Goal: Find specific page/section: Find specific page/section

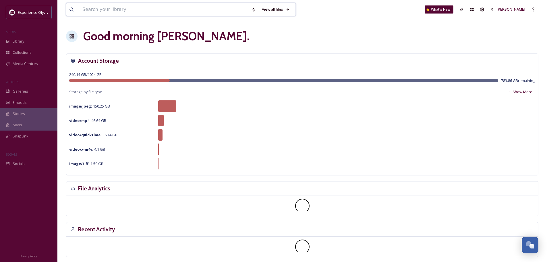
click at [137, 7] on input at bounding box center [164, 9] width 169 height 13
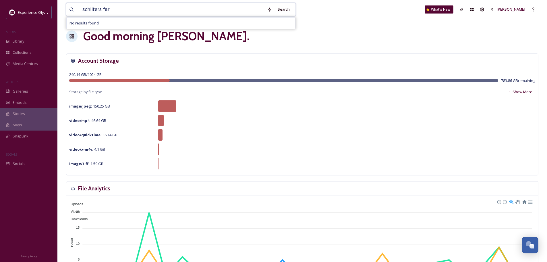
type input "schilters farm"
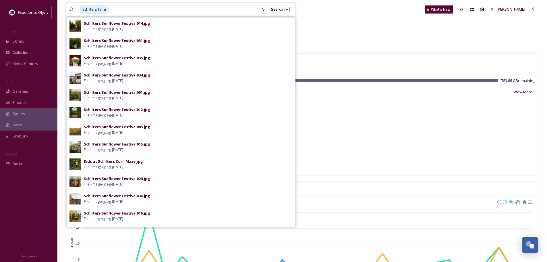
click at [125, 11] on input at bounding box center [183, 9] width 149 height 13
click at [111, 7] on input at bounding box center [183, 9] width 149 height 13
drag, startPoint x: 116, startPoint y: 11, endPoint x: 82, endPoint y: 9, distance: 34.0
click at [82, 9] on div "schilters farm" at bounding box center [169, 9] width 178 height 13
click at [140, 5] on input at bounding box center [183, 9] width 149 height 13
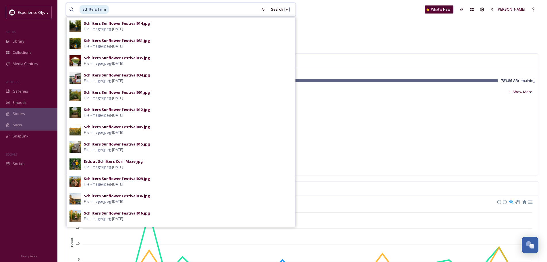
click at [140, 5] on input at bounding box center [183, 9] width 149 height 13
type input "s"
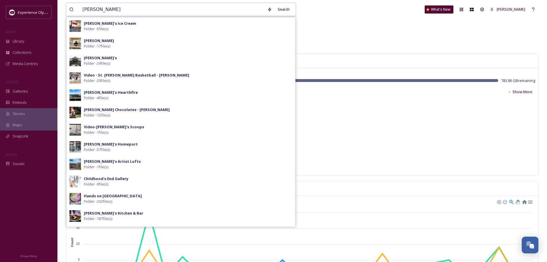
click at [141, 10] on input "[PERSON_NAME]" at bounding box center [172, 9] width 185 height 13
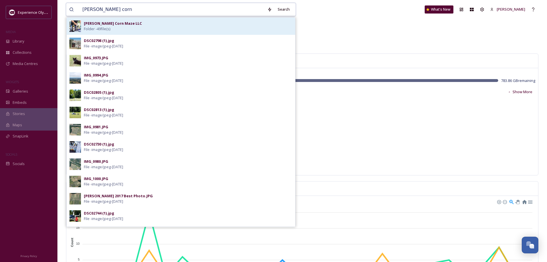
type input "[PERSON_NAME] corn"
click at [139, 26] on div "[PERSON_NAME] Corn Maze LLC Folder - 49 file(s)" at bounding box center [188, 26] width 209 height 11
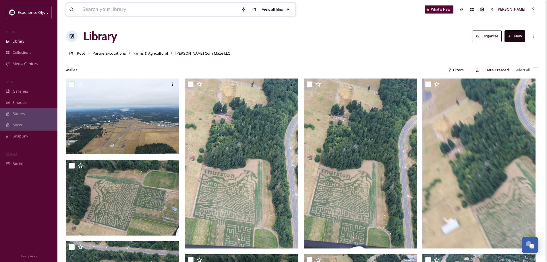
click at [122, 11] on input at bounding box center [159, 9] width 159 height 13
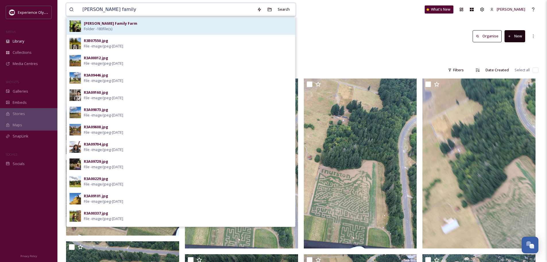
type input "[PERSON_NAME] family"
click at [117, 23] on strong "[PERSON_NAME] Family Farm" at bounding box center [110, 23] width 53 height 5
